Goal: Obtain resource: Download file/media

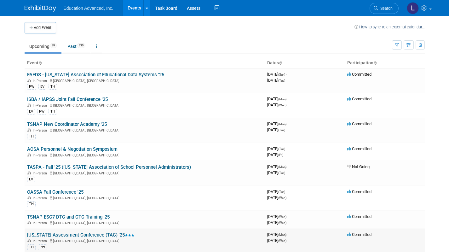
click at [89, 237] on link "[US_STATE] Assessment Conference (TAC) '25" at bounding box center [80, 235] width 107 height 6
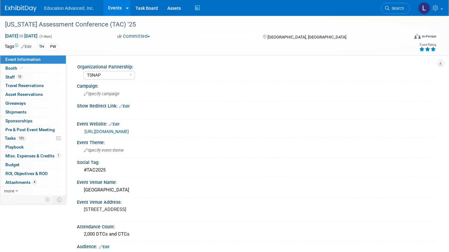
select select "TSNAP"
click at [12, 139] on span "Tasks 10%" at bounding box center [15, 137] width 21 height 5
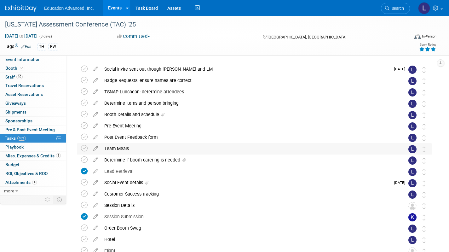
scroll to position [21, 0]
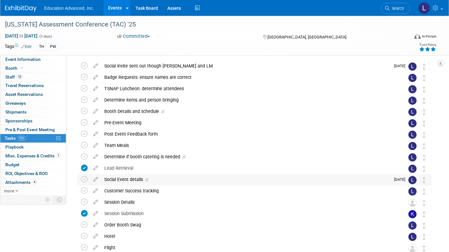
click at [128, 178] on div "Social Event details" at bounding box center [245, 179] width 289 height 11
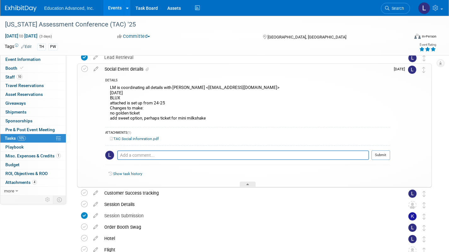
scroll to position [134, 0]
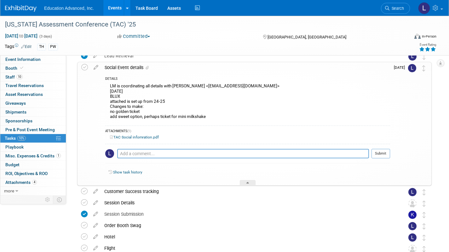
click at [136, 134] on div "ATTACHMENTS (1)" at bounding box center [247, 131] width 285 height 5
click at [137, 136] on link "TAC Social infomration.pdf" at bounding box center [134, 137] width 49 height 4
